Goal: Navigation & Orientation: Find specific page/section

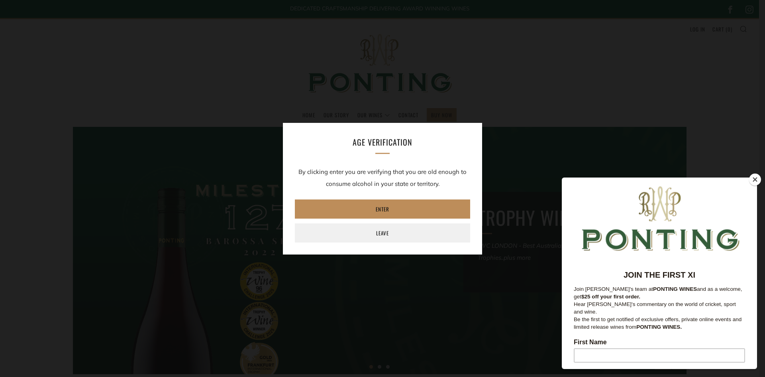
click at [431, 207] on link "Enter" at bounding box center [382, 208] width 175 height 19
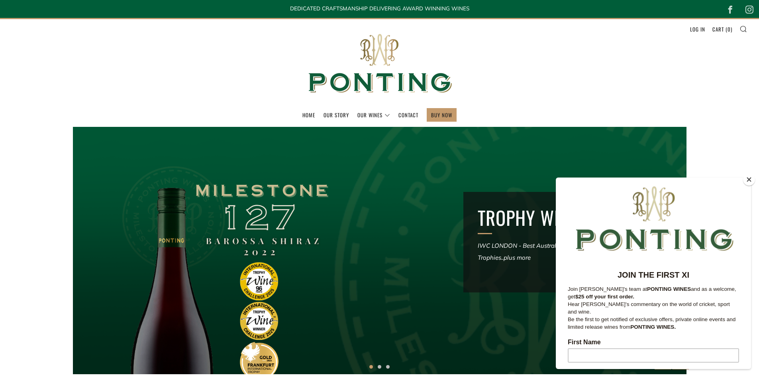
click at [748, 179] on button "Close" at bounding box center [750, 179] width 12 height 12
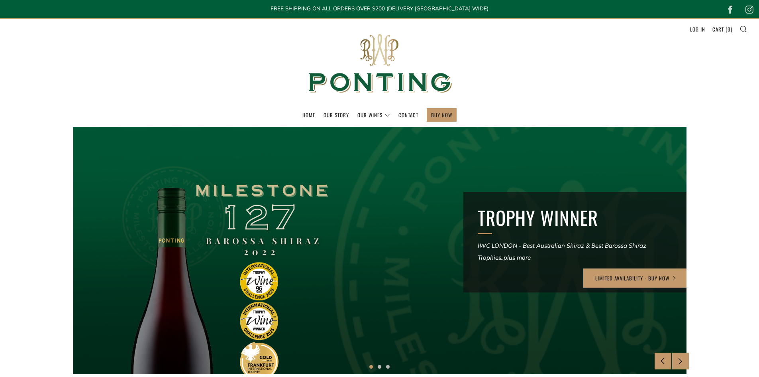
click at [729, 171] on section "TROPHY WINNER IWC LONDON - Best Australian Shiraz & Best Barossa Shiraz Trophie…" at bounding box center [379, 250] width 759 height 247
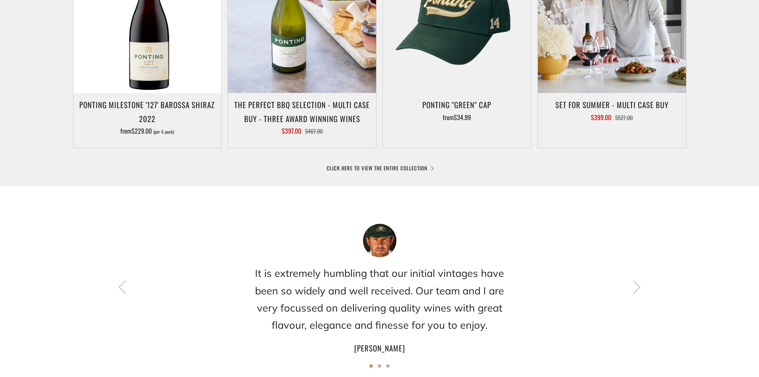
scroll to position [518, 0]
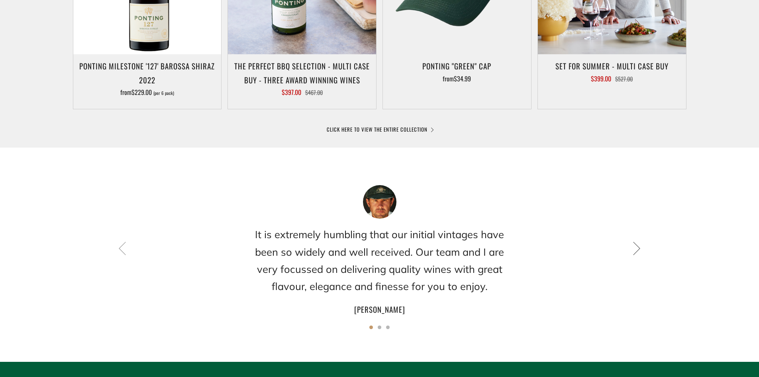
click at [636, 243] on icon at bounding box center [637, 248] width 14 height 14
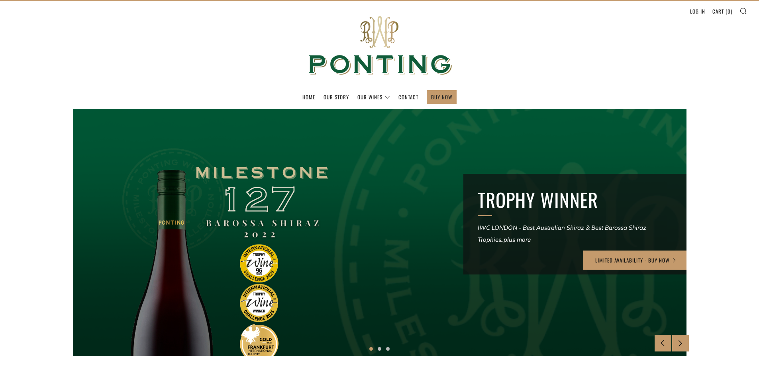
scroll to position [0, 0]
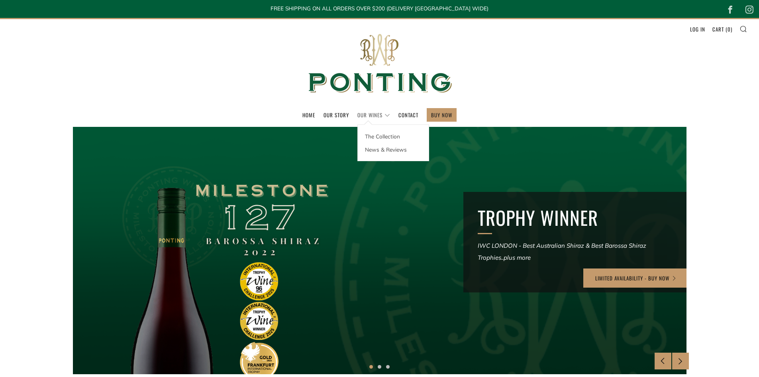
click at [386, 116] on link "Our Wines" at bounding box center [374, 114] width 33 height 13
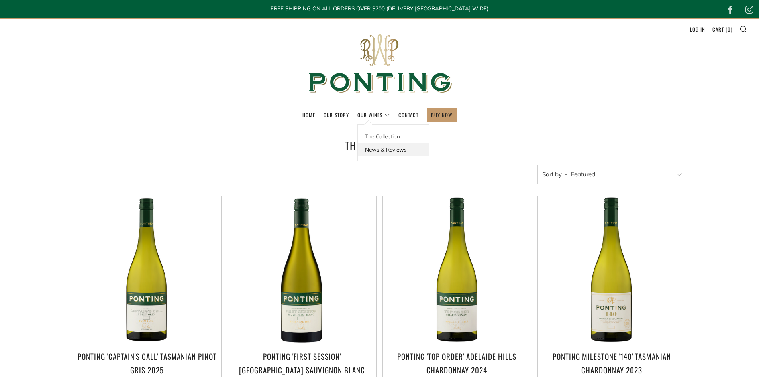
click at [387, 148] on link "News & Reviews" at bounding box center [393, 149] width 71 height 13
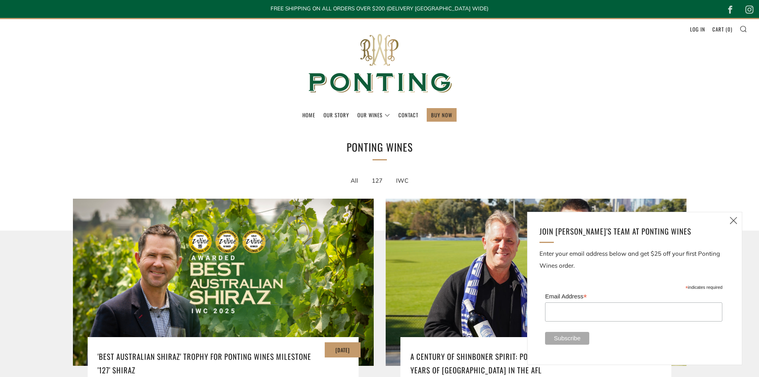
drag, startPoint x: 731, startPoint y: 218, endPoint x: 730, endPoint y: 213, distance: 4.5
click at [731, 218] on icon at bounding box center [734, 220] width 10 height 10
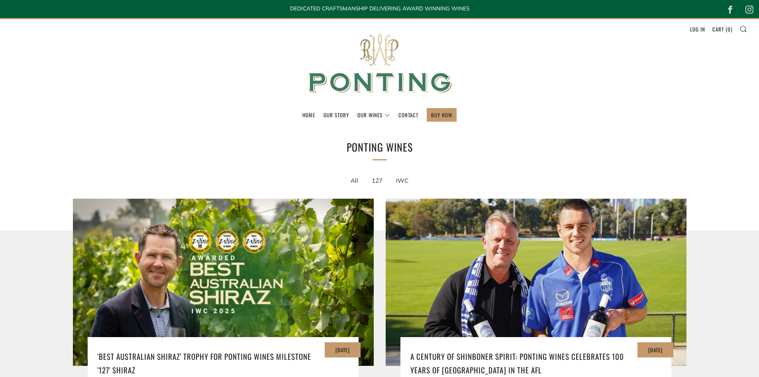
click at [372, 55] on img at bounding box center [379, 63] width 159 height 89
